Goal: Task Accomplishment & Management: Manage account settings

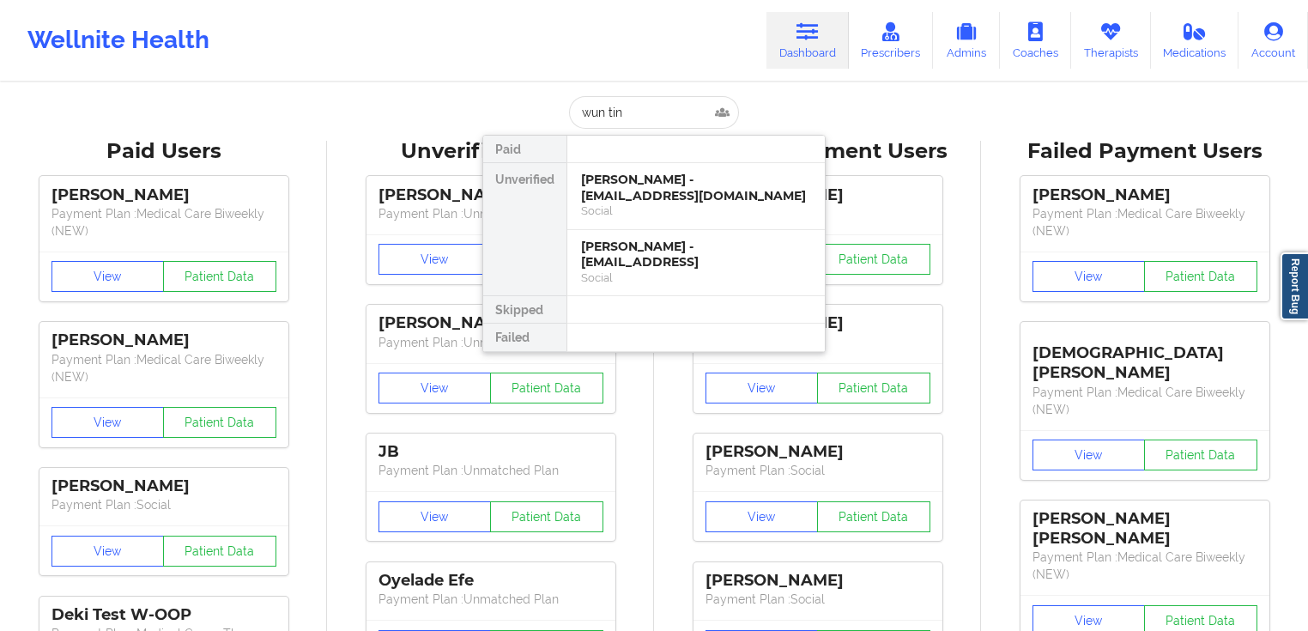
type input "[PERSON_NAME]"
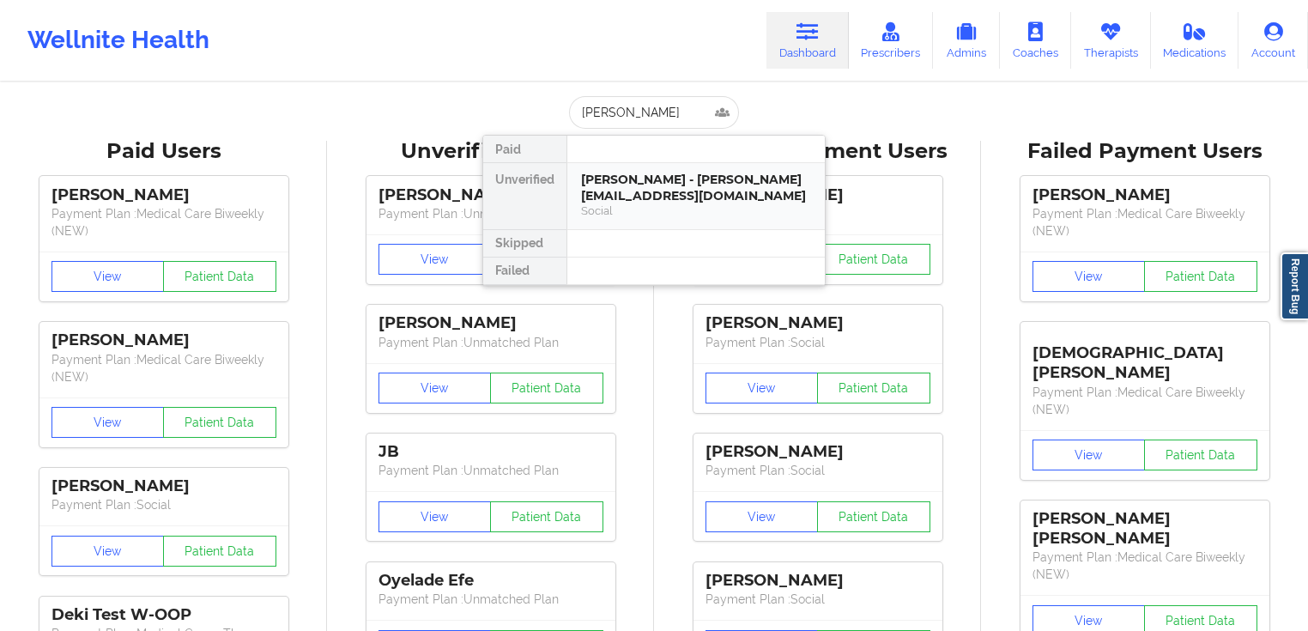
click at [702, 187] on div "[PERSON_NAME] - [PERSON_NAME][EMAIL_ADDRESS][DOMAIN_NAME]" at bounding box center [696, 188] width 230 height 32
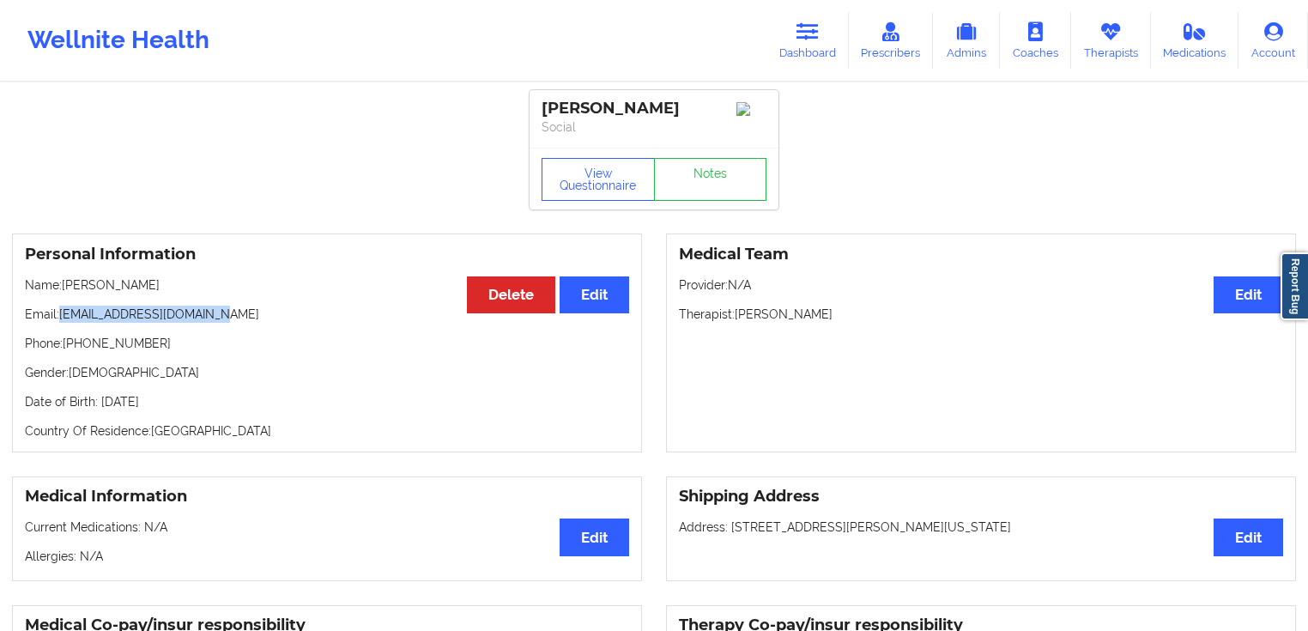
drag, startPoint x: 228, startPoint y: 322, endPoint x: 62, endPoint y: 316, distance: 166.7
click at [62, 316] on p "Email: [EMAIL_ADDRESS][DOMAIN_NAME]" at bounding box center [327, 314] width 604 height 17
copy p "[EMAIL_ADDRESS][DOMAIN_NAME]"
click at [513, 289] on button "Delete" at bounding box center [511, 294] width 88 height 37
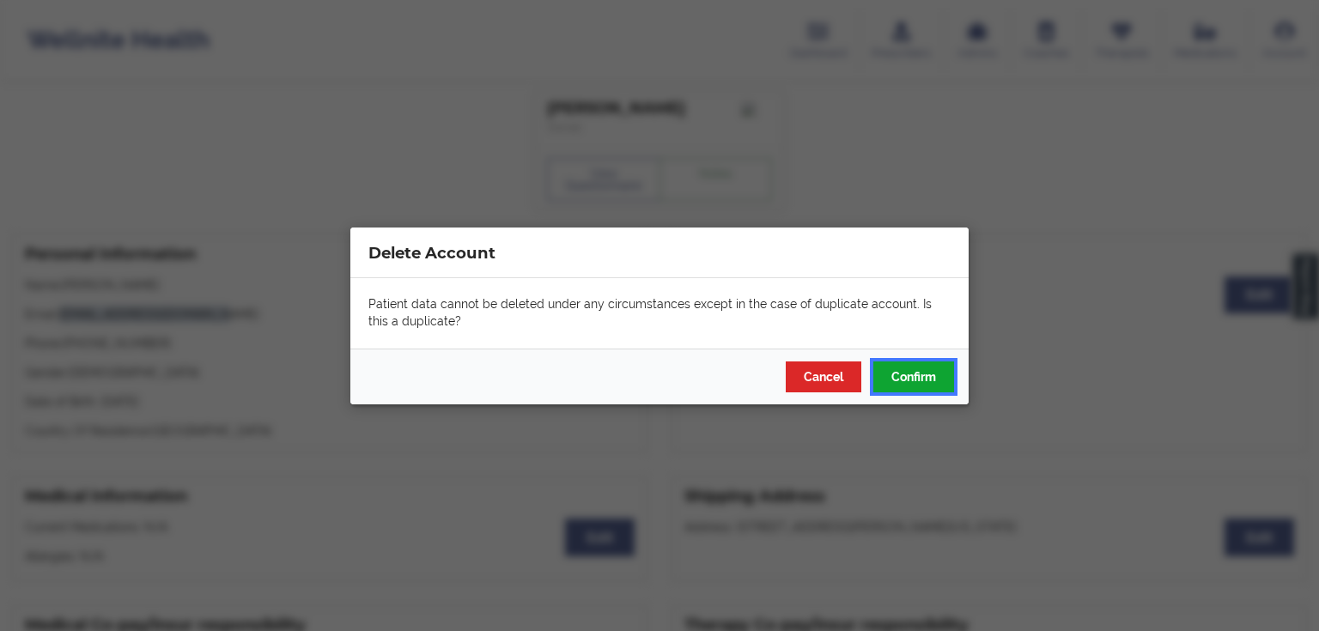
click at [910, 377] on button "Confirm" at bounding box center [913, 376] width 81 height 31
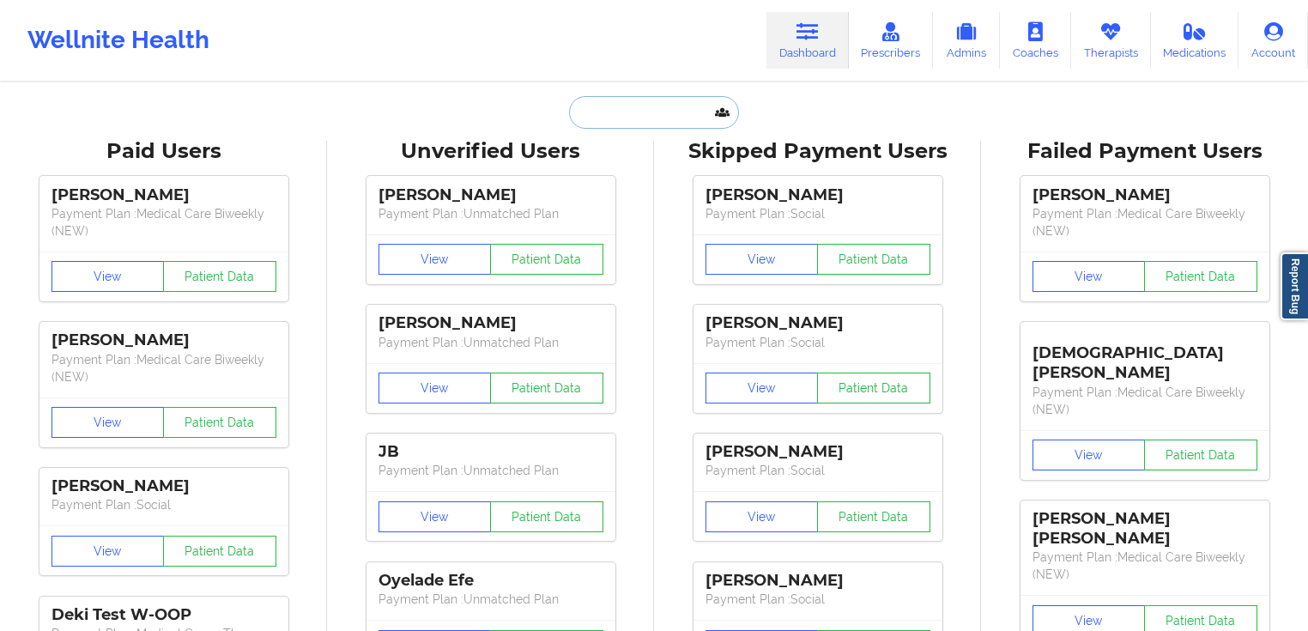
click at [634, 120] on input "text" at bounding box center [654, 112] width 170 height 33
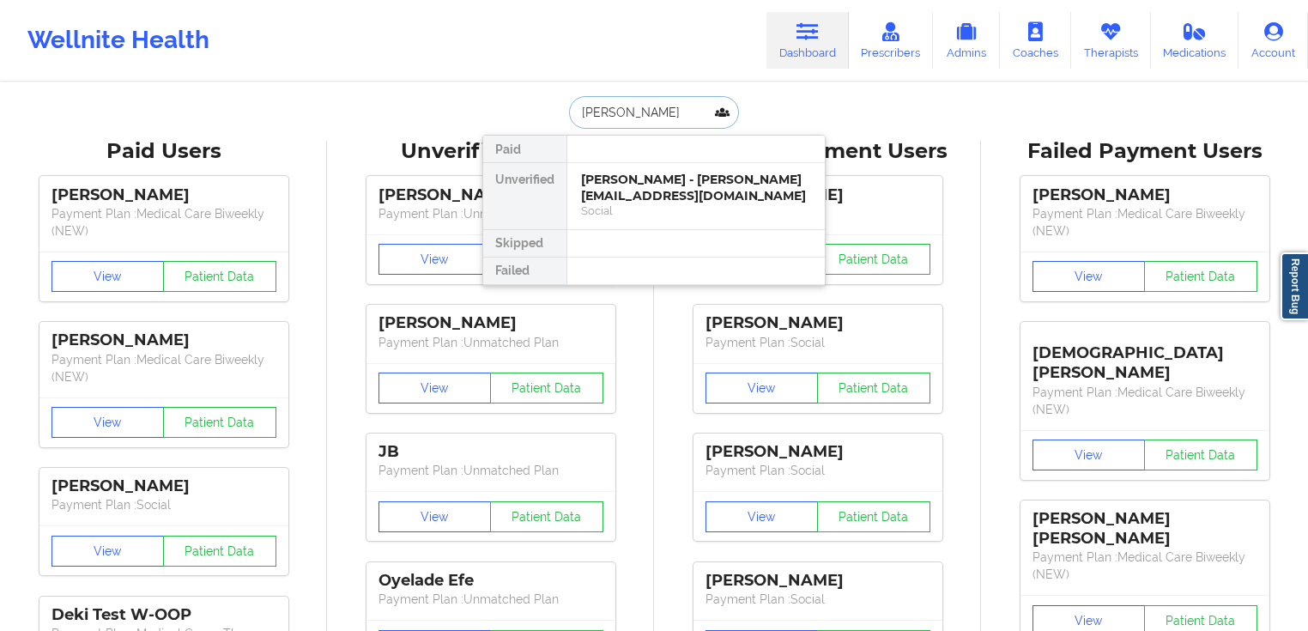
type input "[PERSON_NAME]"
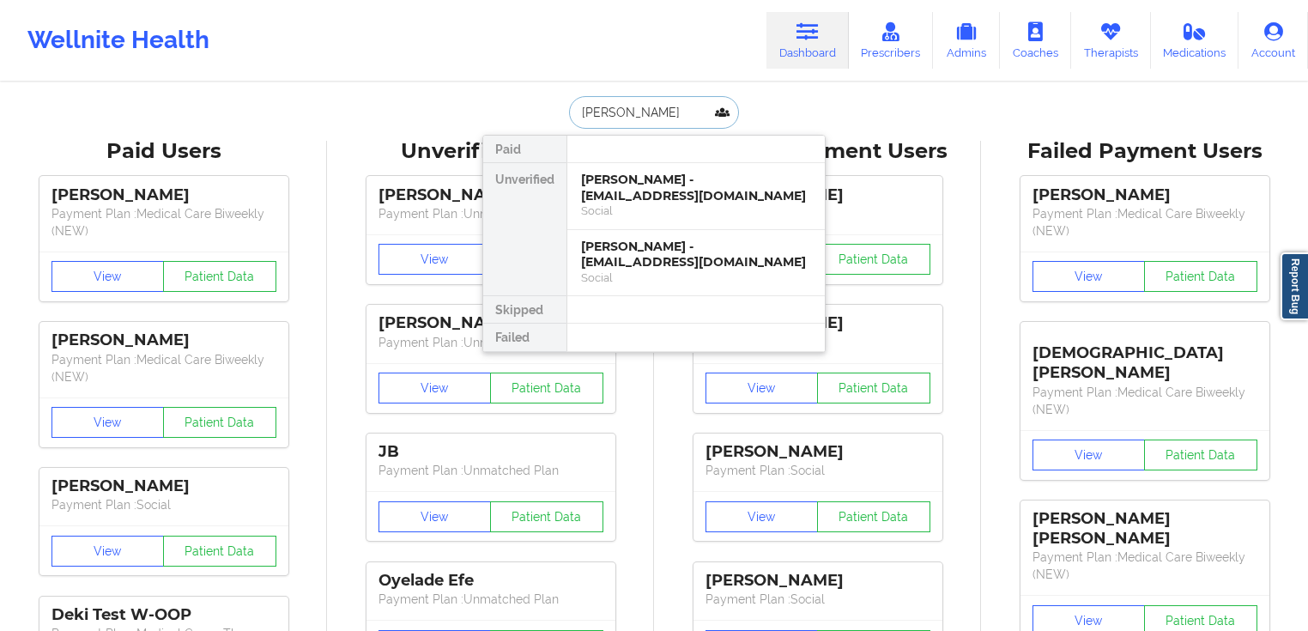
click at [670, 180] on div "[PERSON_NAME] - [EMAIL_ADDRESS][DOMAIN_NAME]" at bounding box center [696, 188] width 230 height 32
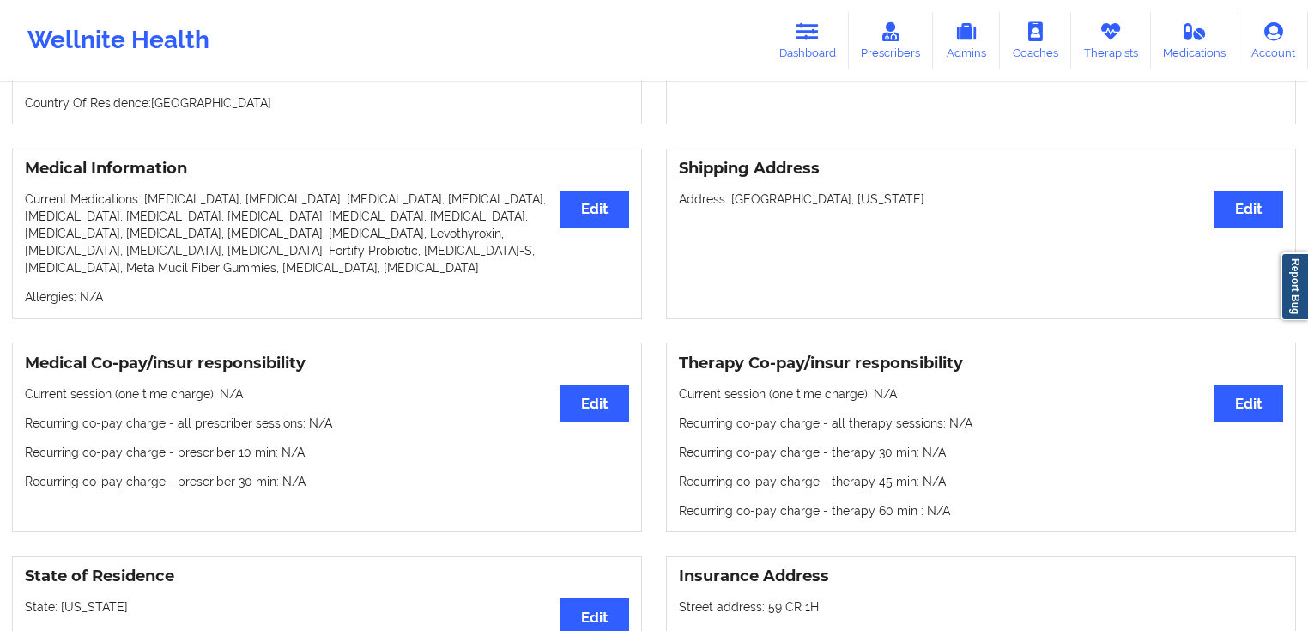
scroll to position [75, 0]
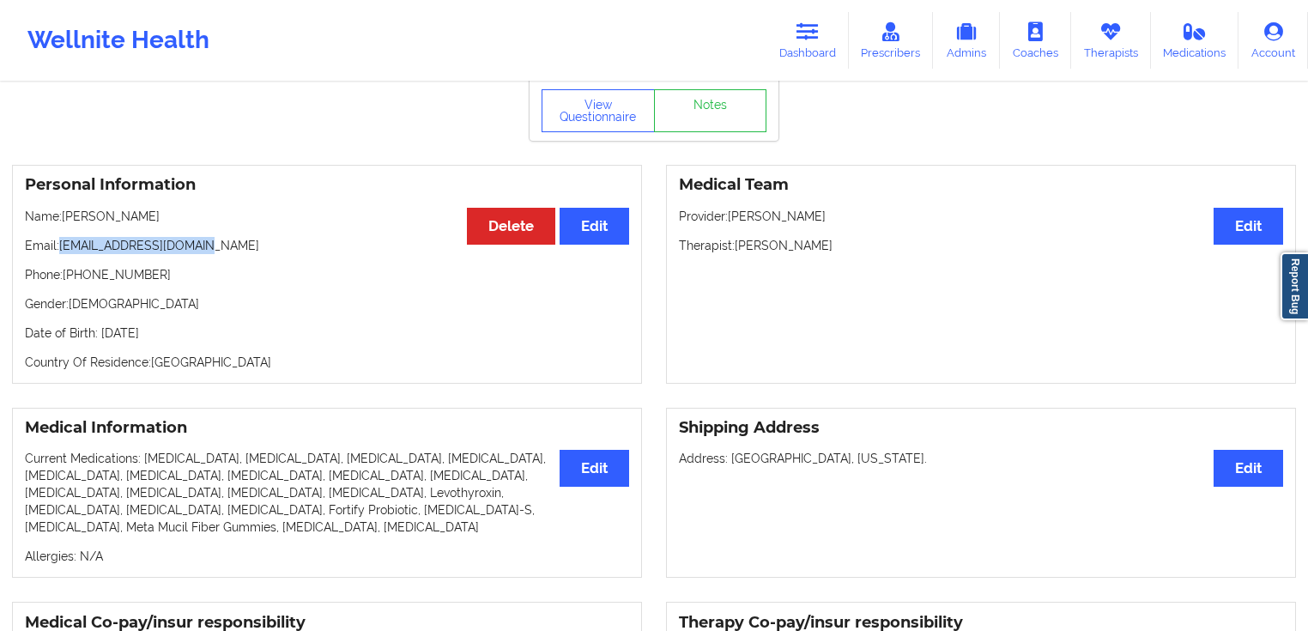
drag, startPoint x: 229, startPoint y: 244, endPoint x: 59, endPoint y: 244, distance: 170.0
click at [59, 244] on p "Email: [EMAIL_ADDRESS][DOMAIN_NAME]" at bounding box center [327, 245] width 604 height 17
copy p "[EMAIL_ADDRESS][DOMAIN_NAME]"
drag, startPoint x: 108, startPoint y: 265, endPoint x: 65, endPoint y: 269, distance: 43.1
click at [65, 269] on p "Phone: [PHONE_NUMBER]" at bounding box center [327, 274] width 604 height 17
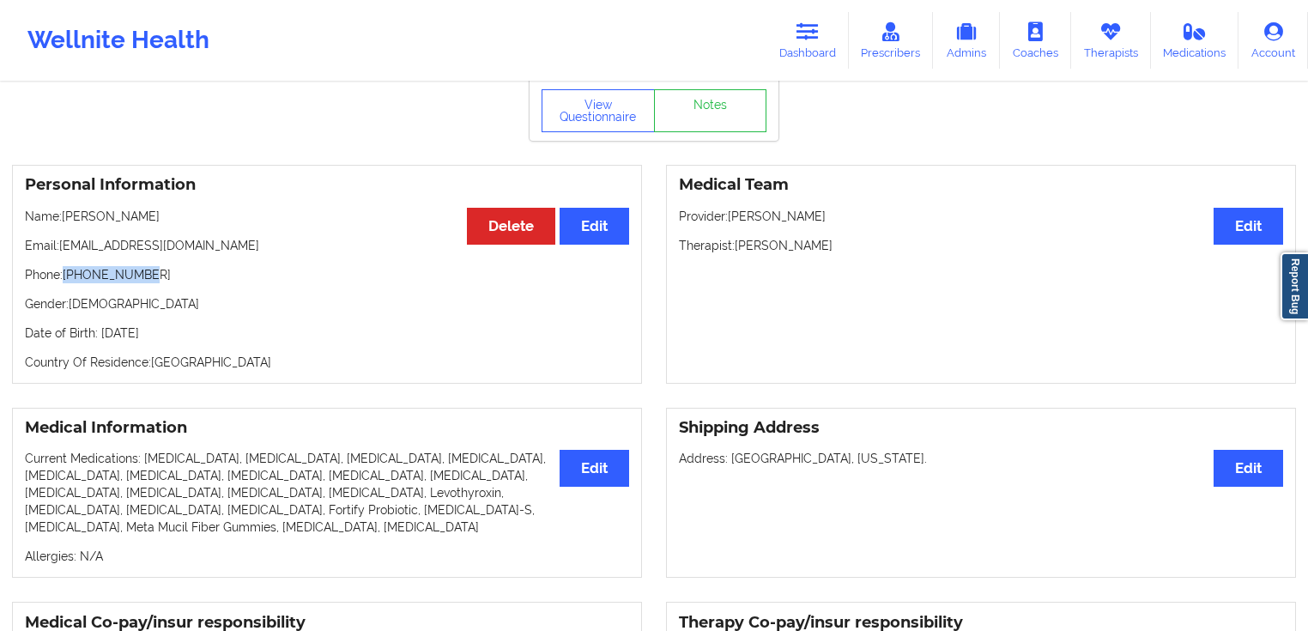
copy p "[PHONE_NUMBER]"
